Goal: Task Accomplishment & Management: Use online tool/utility

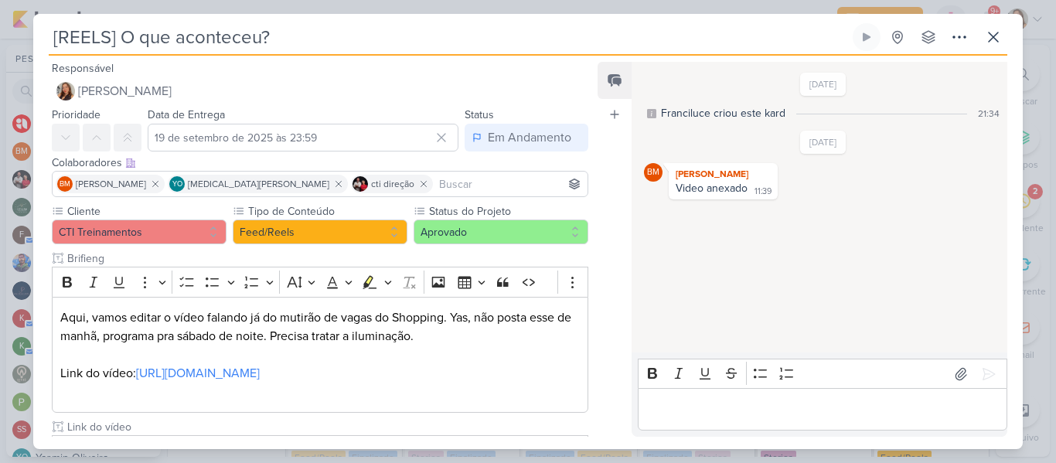
scroll to position [151, 0]
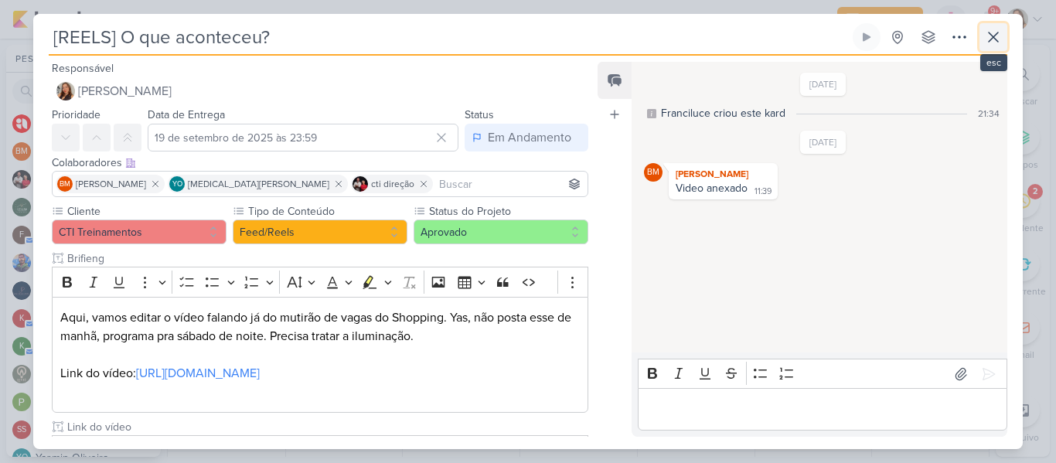
click at [1003, 39] on button at bounding box center [993, 37] width 28 height 28
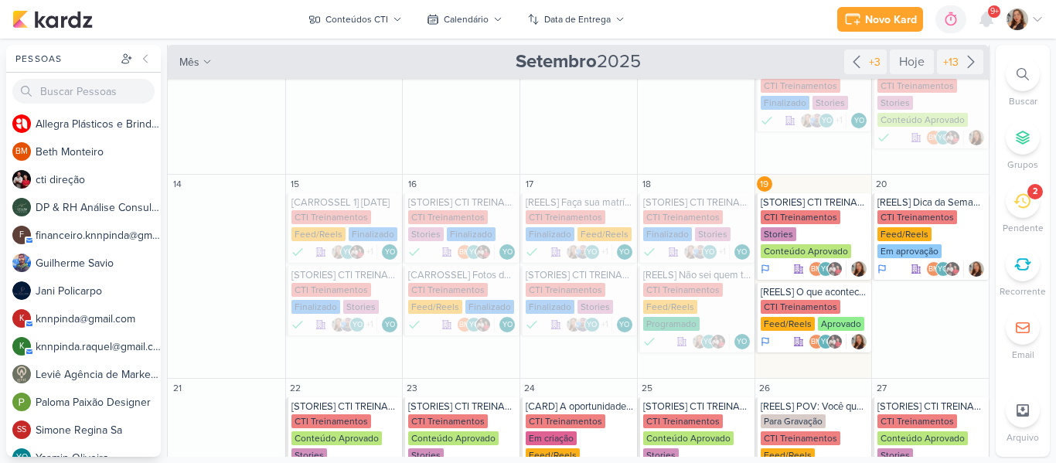
scroll to position [255, 0]
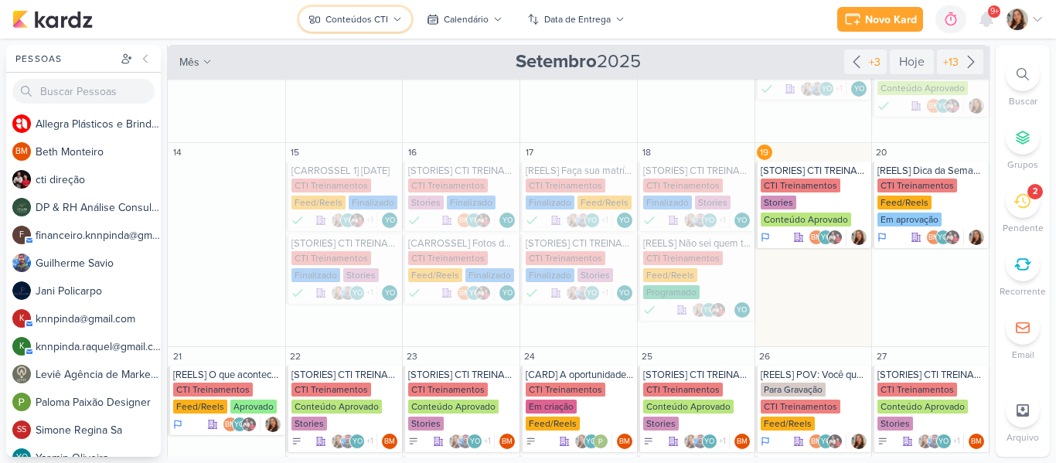
click at [387, 29] on button "Conteúdos CTI" at bounding box center [355, 19] width 112 height 25
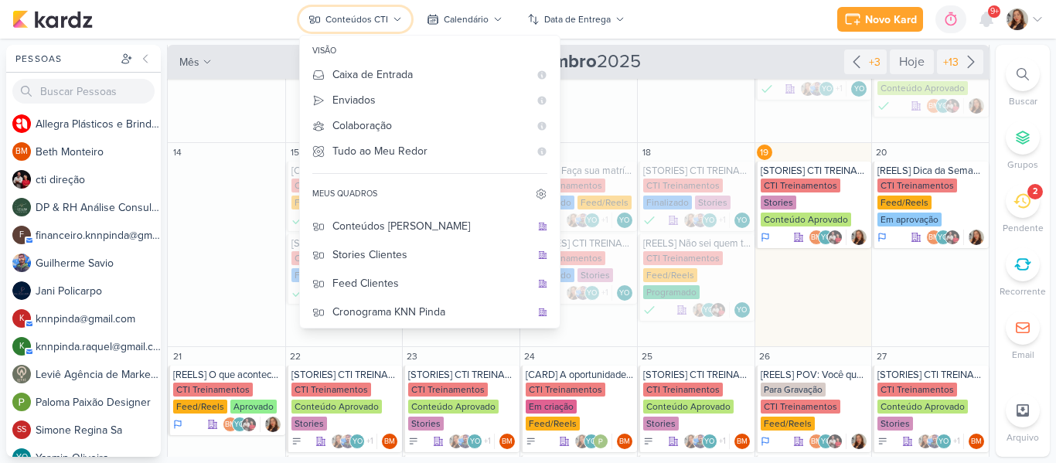
scroll to position [199, 0]
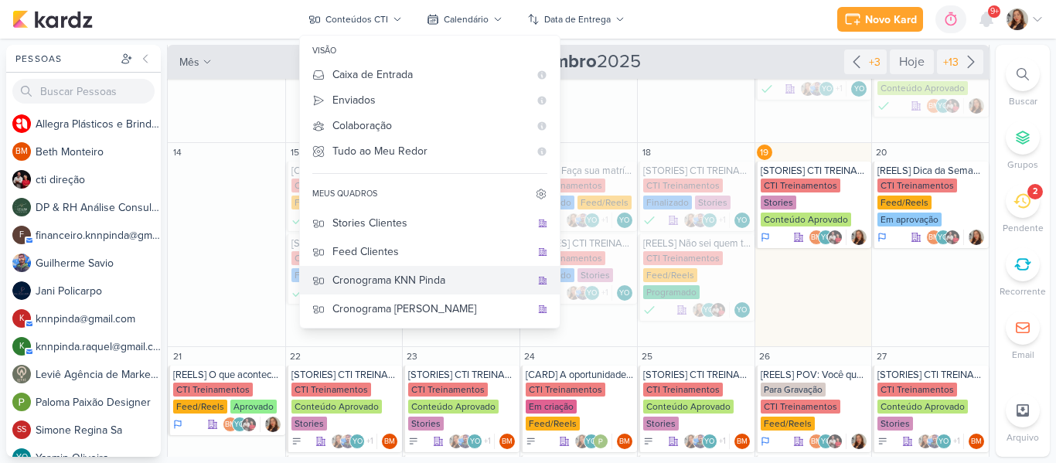
click at [448, 288] on div "Cronograma KNN Pinda" at bounding box center [431, 280] width 198 height 16
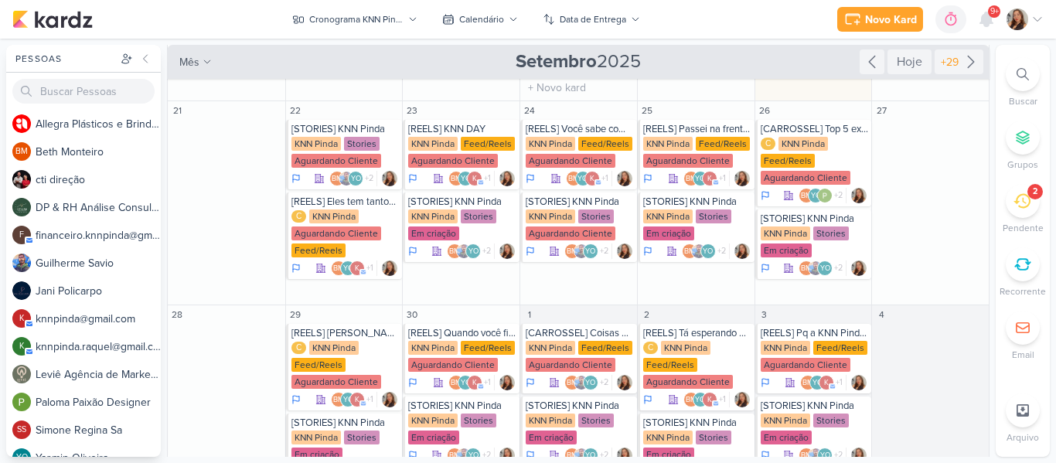
scroll to position [116, 0]
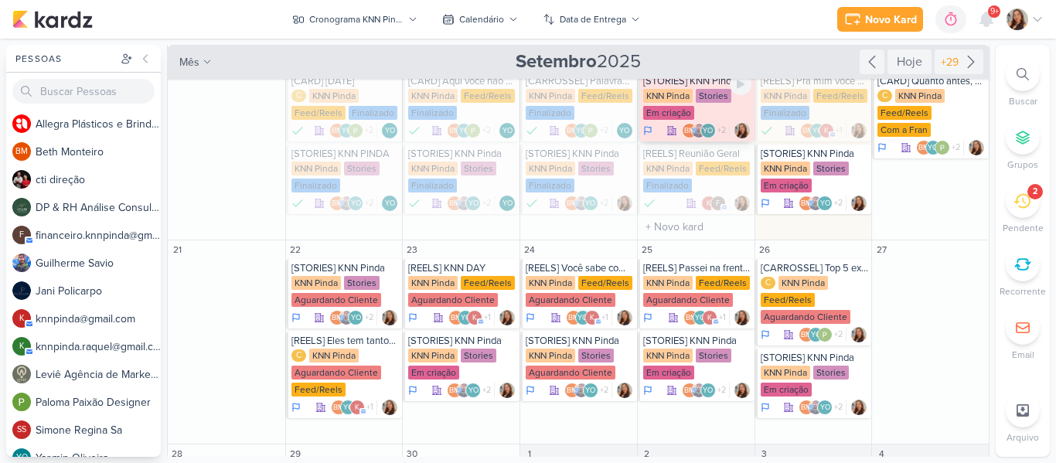
click at [688, 117] on div "Em criação" at bounding box center [668, 113] width 51 height 14
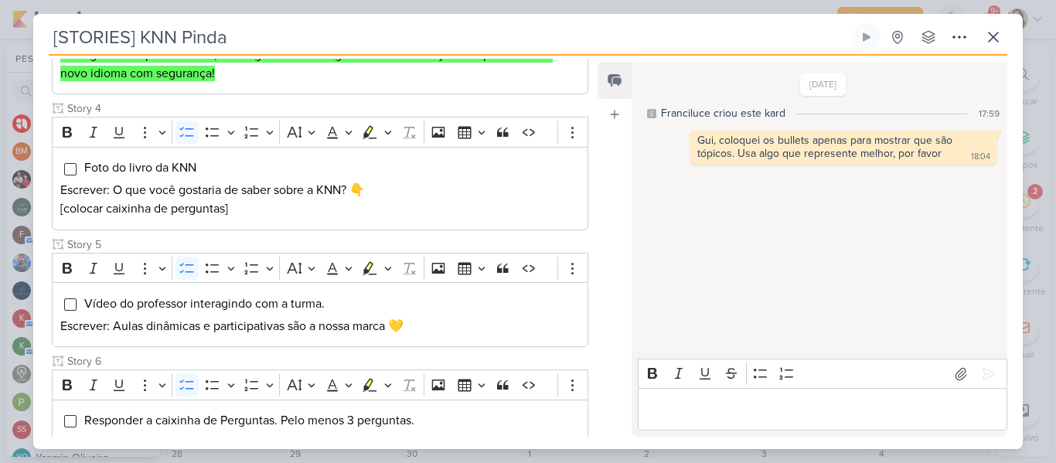
scroll to position [719, 0]
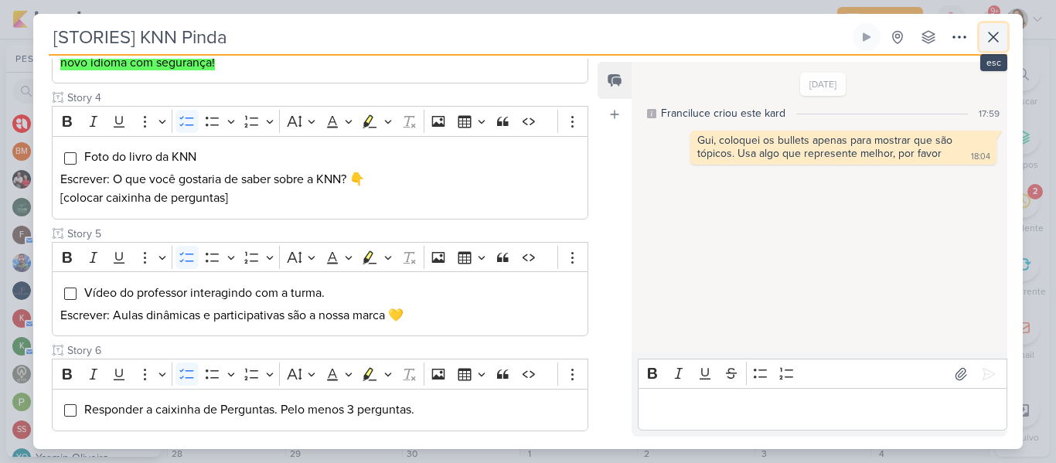
click at [998, 31] on icon at bounding box center [993, 37] width 19 height 19
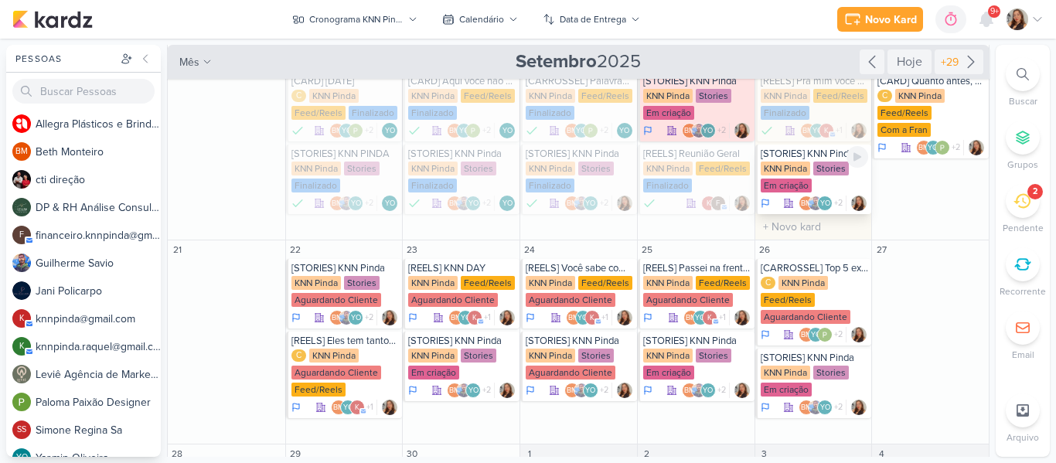
click at [818, 163] on div "Stories" at bounding box center [831, 169] width 36 height 14
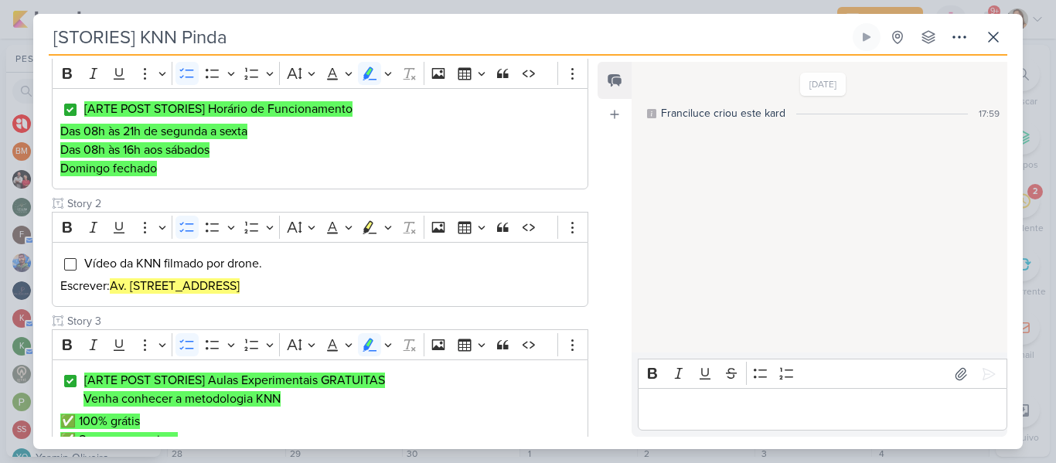
scroll to position [249, 0]
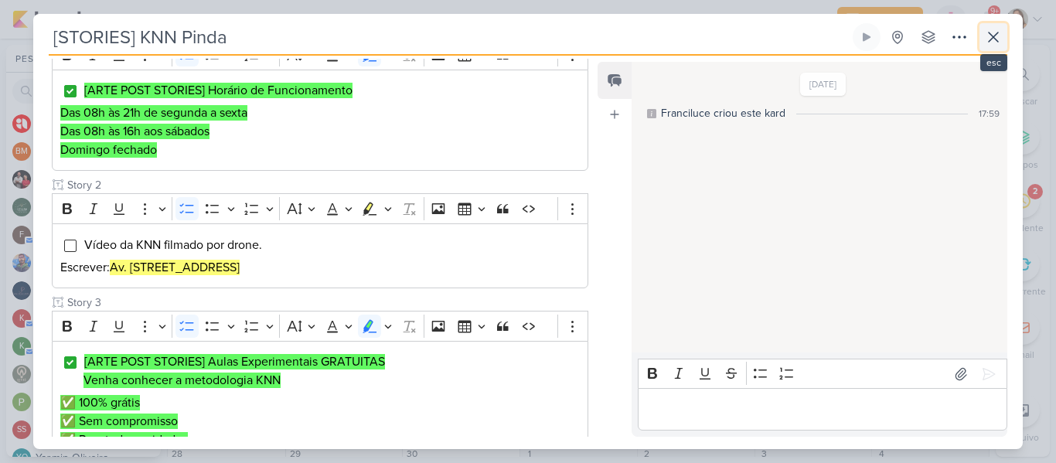
click at [992, 36] on icon at bounding box center [993, 36] width 9 height 9
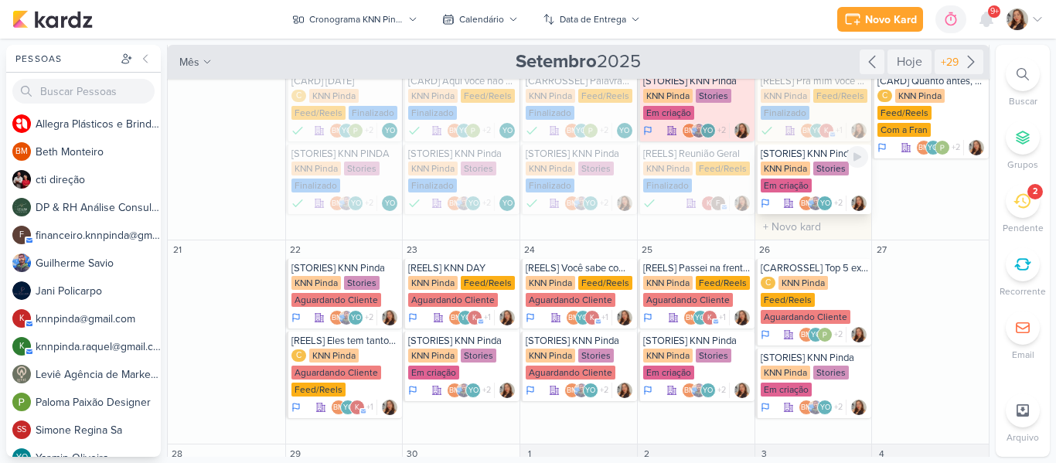
click at [784, 178] on div "KNN Pinda Stories Em criação" at bounding box center [815, 178] width 108 height 32
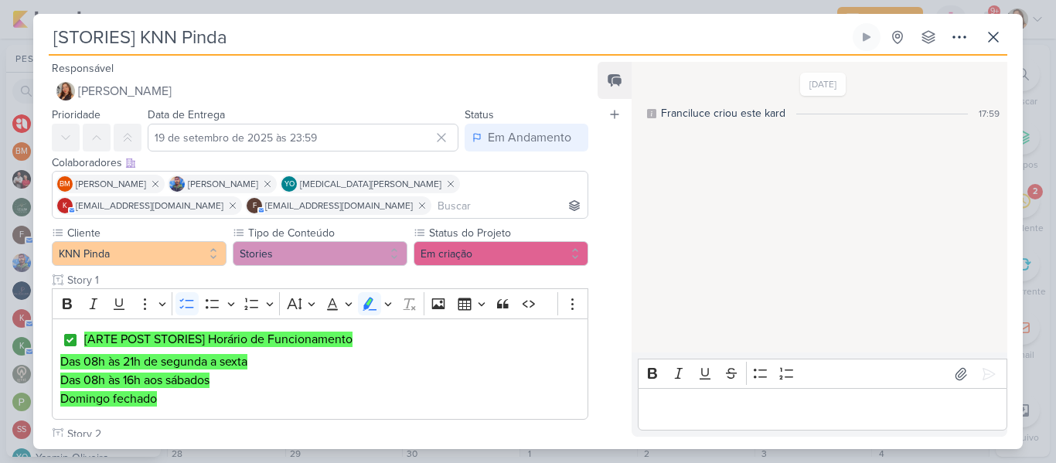
click at [601, 175] on div "Feed Atrelar email Solte o email para atrelar ao kard" at bounding box center [615, 249] width 34 height 375
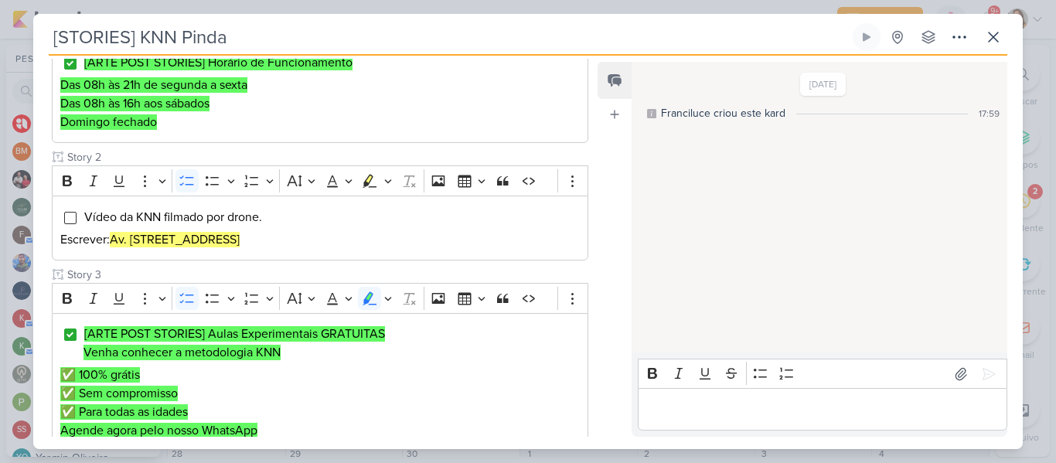
scroll to position [293, 0]
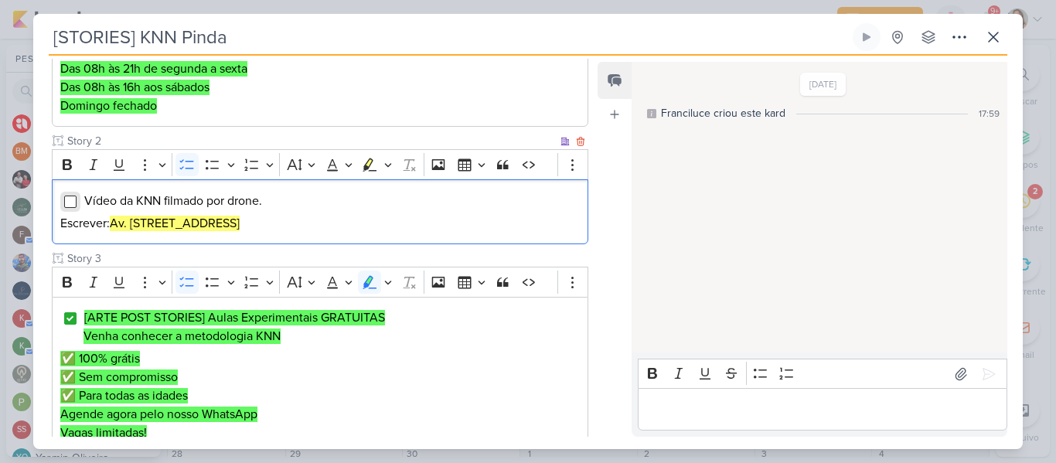
click at [71, 205] on input "Editor editing area: main" at bounding box center [70, 202] width 12 height 12
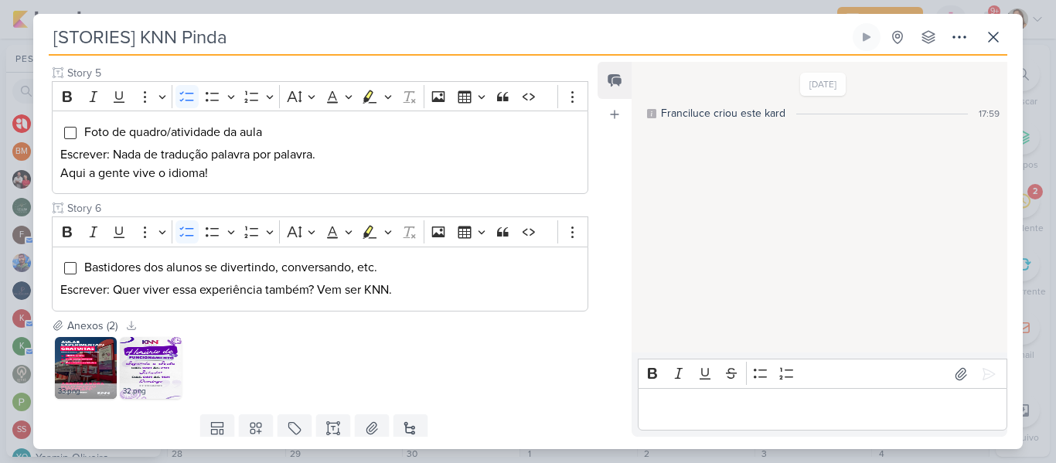
scroll to position [875, 0]
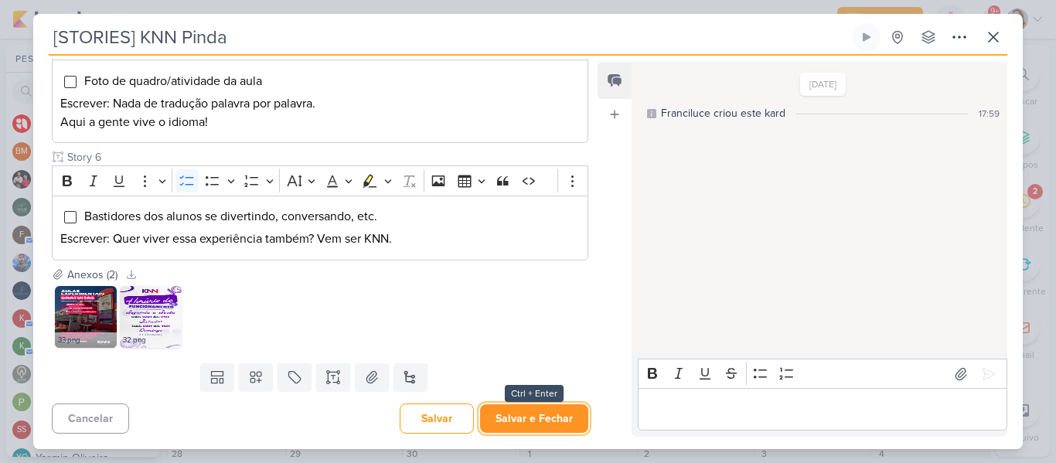
click at [508, 417] on button "Salvar e Fechar" at bounding box center [534, 418] width 108 height 29
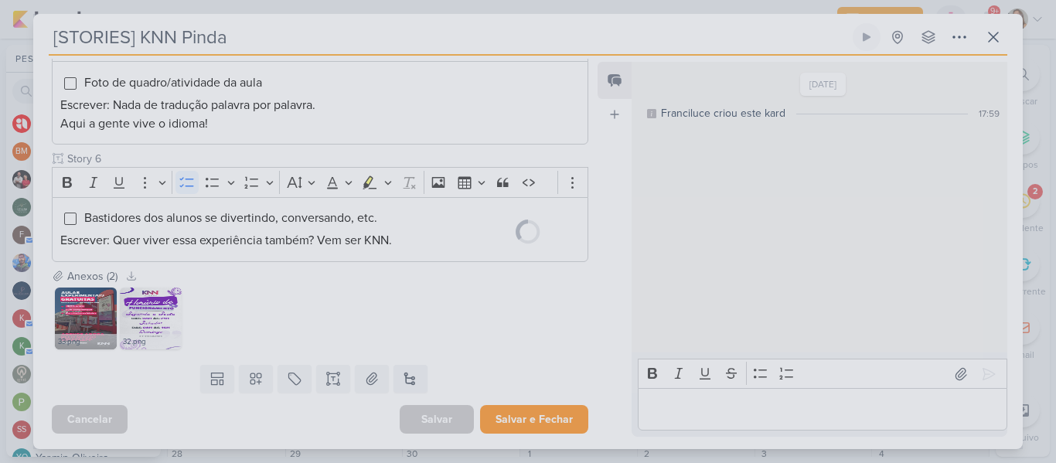
scroll to position [874, 0]
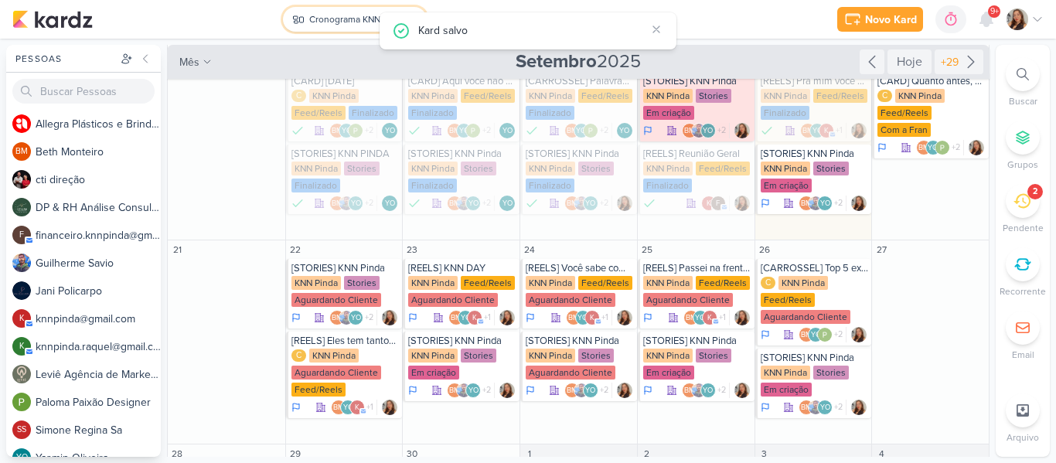
click at [345, 23] on div "Cronograma KNN Pinda" at bounding box center [356, 19] width 94 height 14
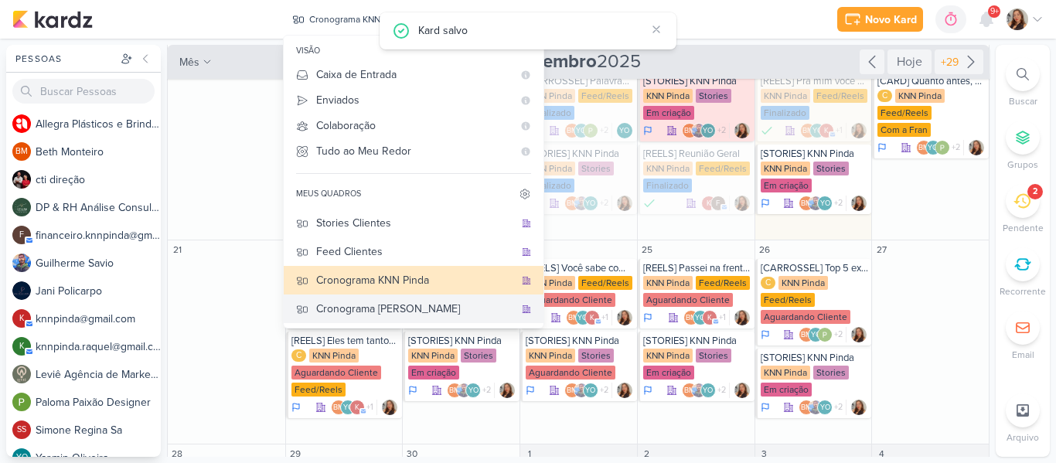
click at [366, 316] on div "Cronograma [PERSON_NAME]" at bounding box center [415, 309] width 198 height 16
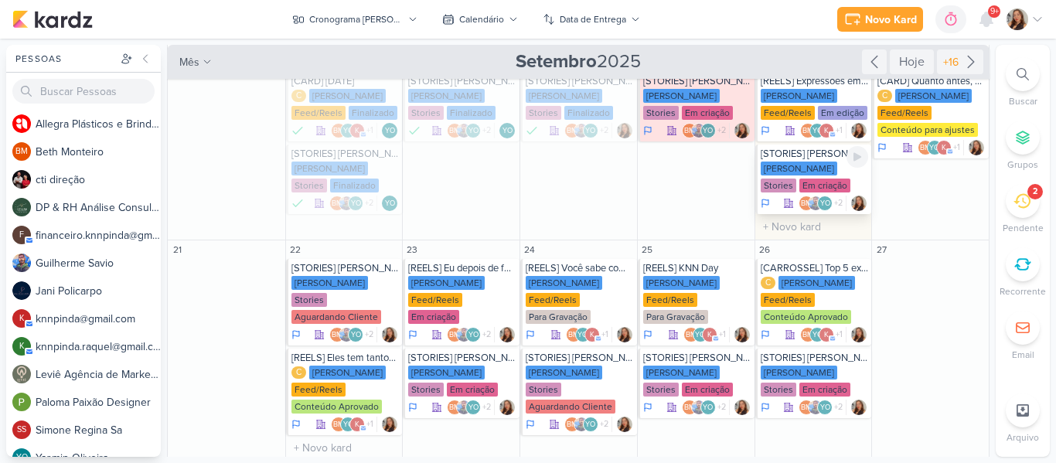
click at [789, 169] on div "[PERSON_NAME]" at bounding box center [799, 169] width 77 height 14
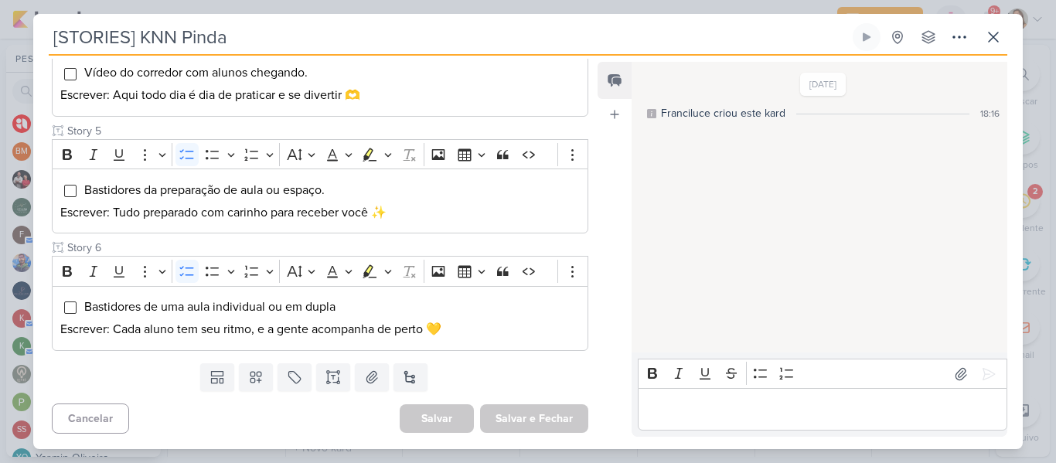
type input "[STORIES] [PERSON_NAME]"
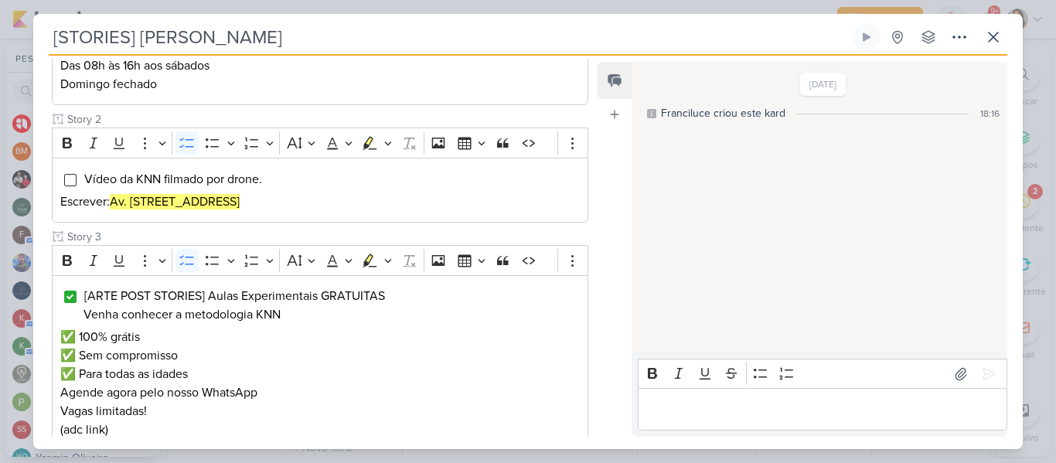
scroll to position [321, 0]
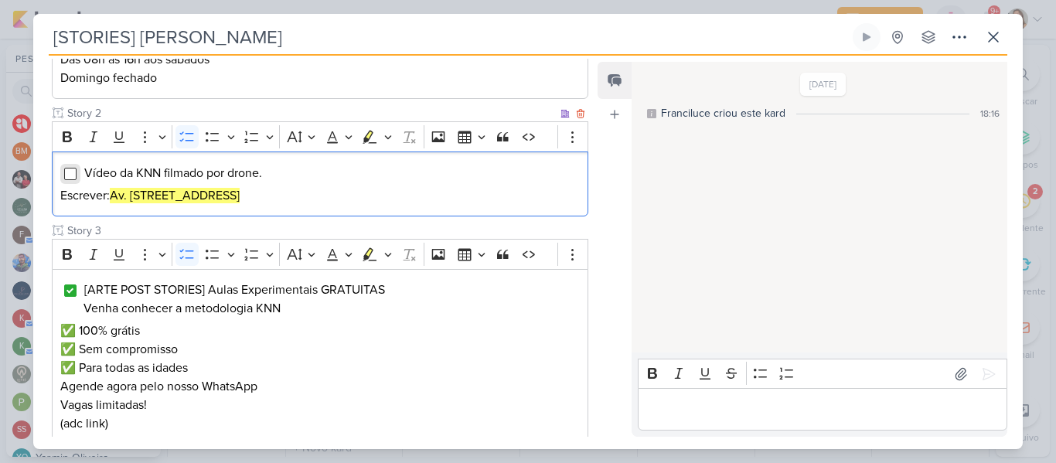
click at [70, 172] on input "Editor editing area: main" at bounding box center [70, 174] width 12 height 12
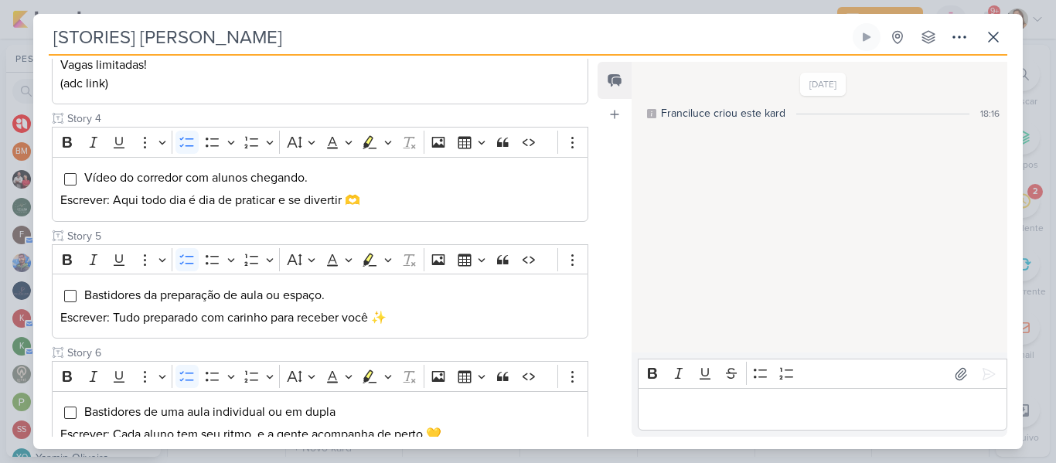
scroll to position [766, 0]
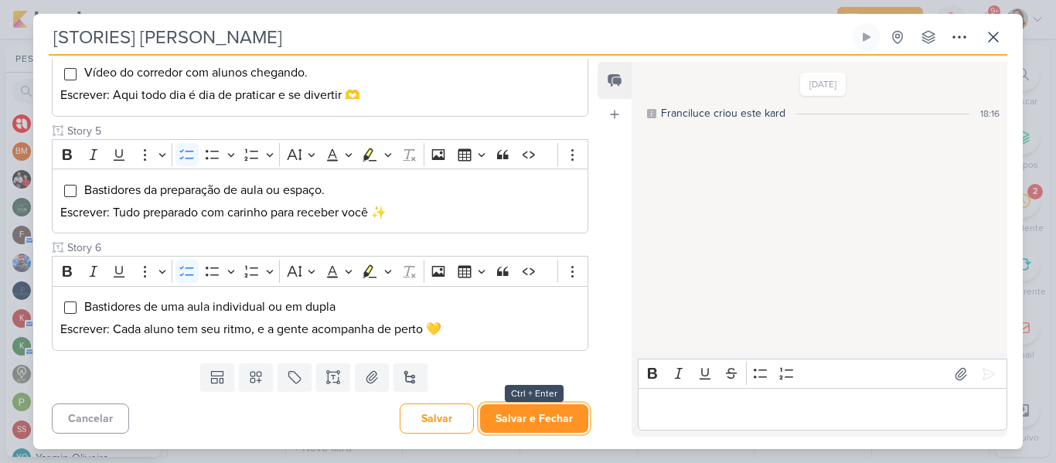
click at [544, 414] on button "Salvar e Fechar" at bounding box center [534, 418] width 108 height 29
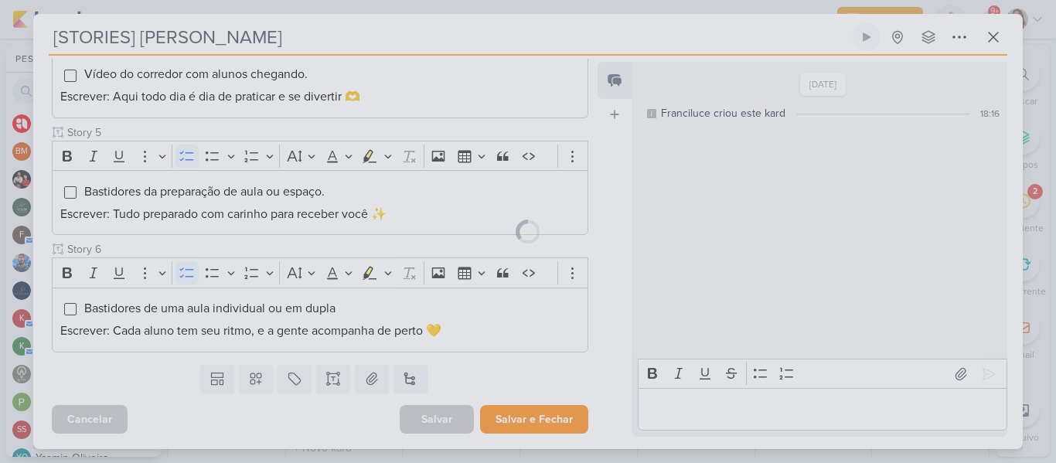
scroll to position [765, 0]
